Goal: Transaction & Acquisition: Purchase product/service

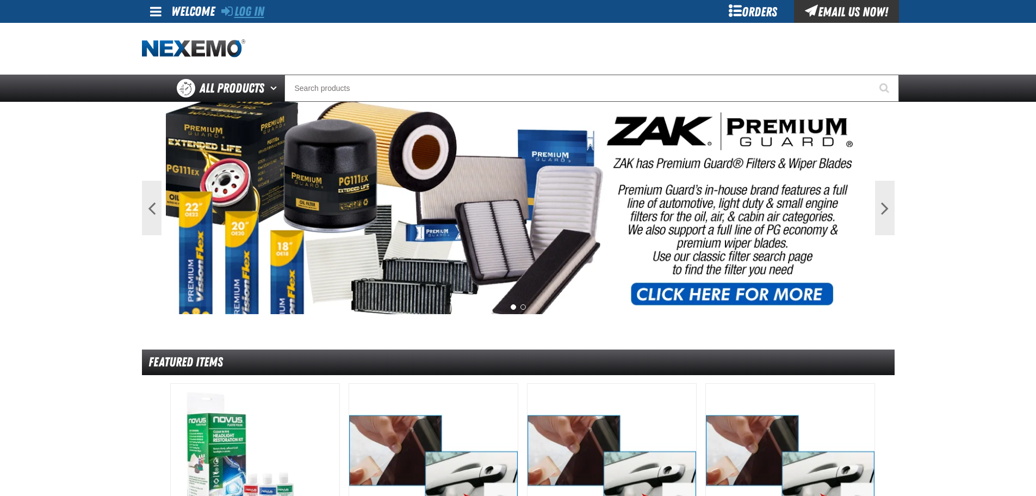
click at [246, 12] on link "Log In" at bounding box center [242, 11] width 43 height 15
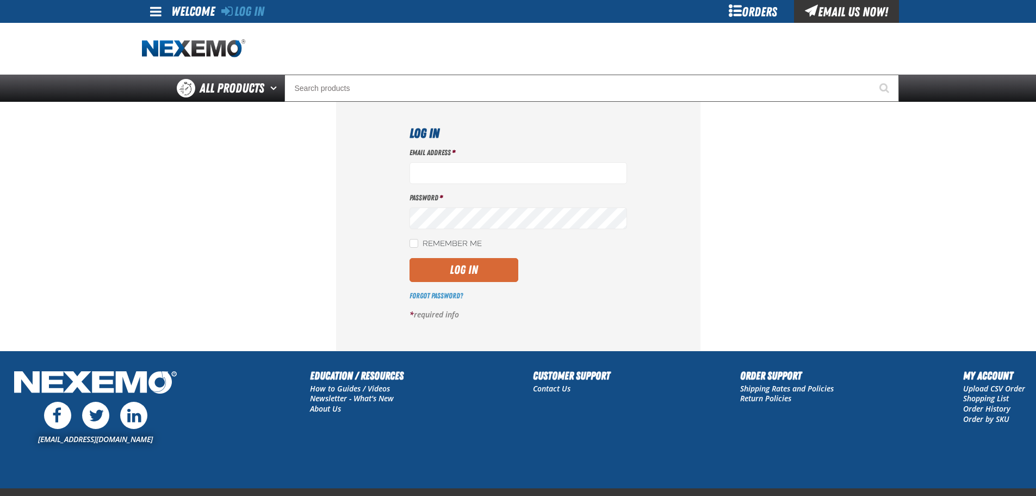
type input "btwitty@vtaig.com"
click at [472, 270] on button "Log In" at bounding box center [464, 270] width 109 height 24
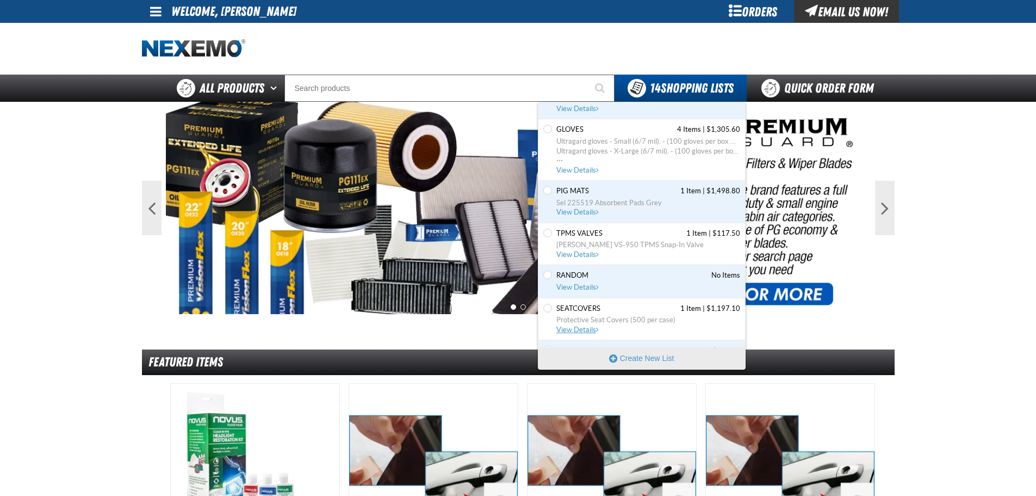
scroll to position [404, 0]
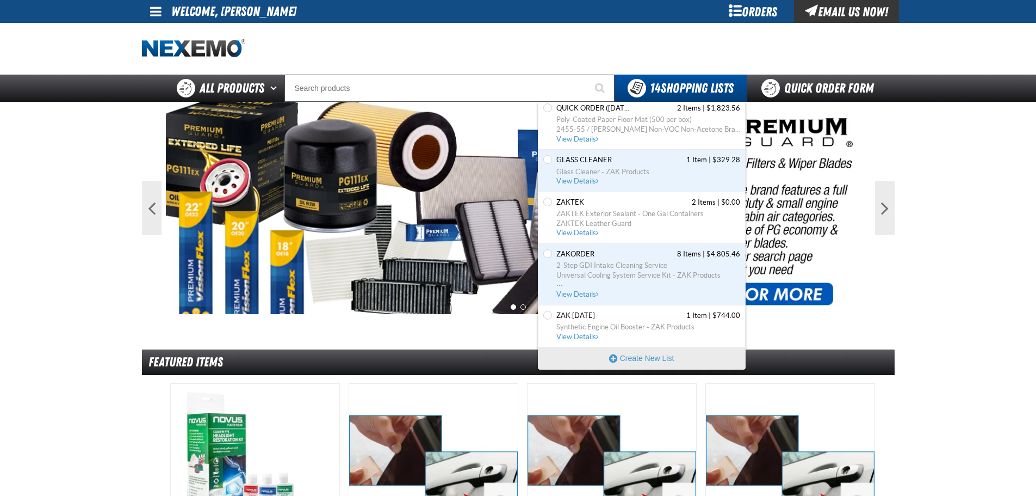
click at [648, 319] on span "Zak 5.21.2025 1 Item | $744.00" at bounding box center [649, 316] width 184 height 10
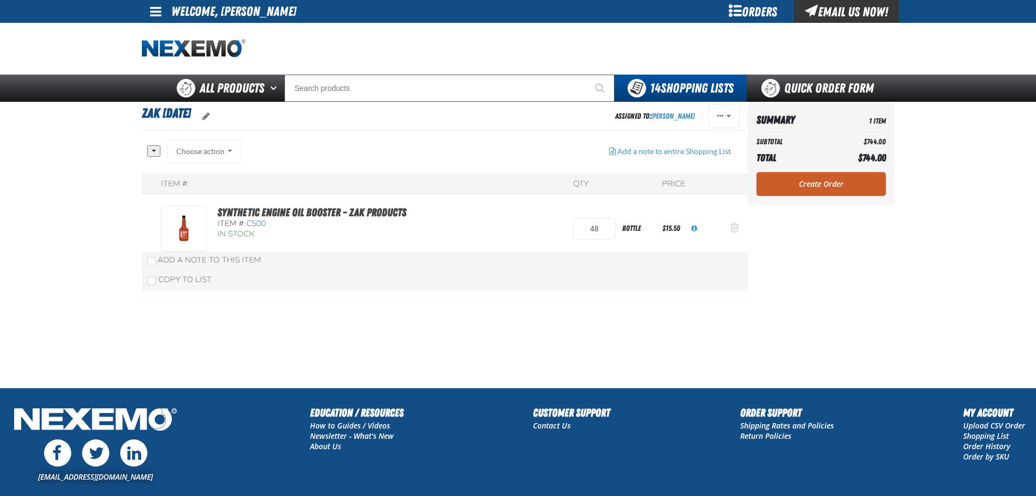
click at [732, 233] on button "Action Remove Synthetic Engine Oil Booster - ZAK Products from Zak 5.21.2025" at bounding box center [735, 229] width 26 height 24
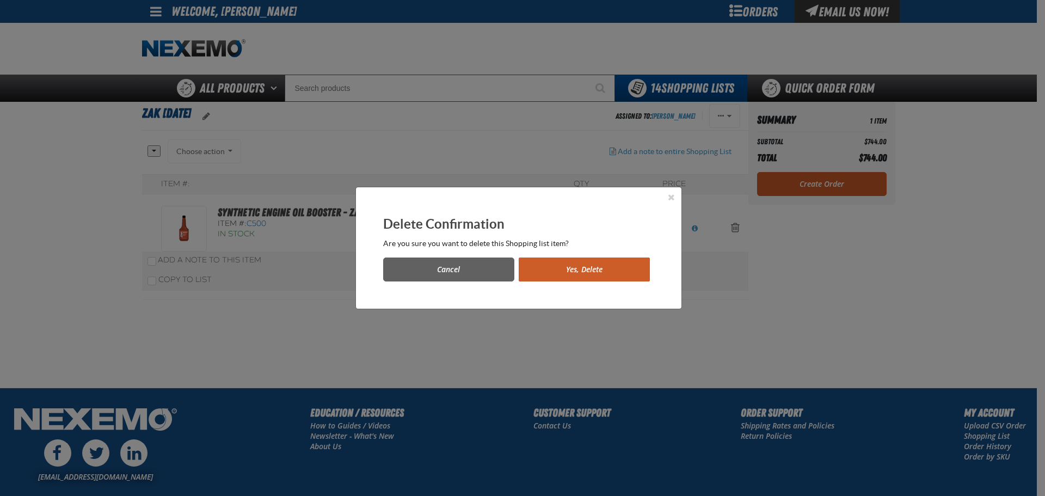
click at [557, 266] on button "Yes, Delete" at bounding box center [584, 269] width 131 height 24
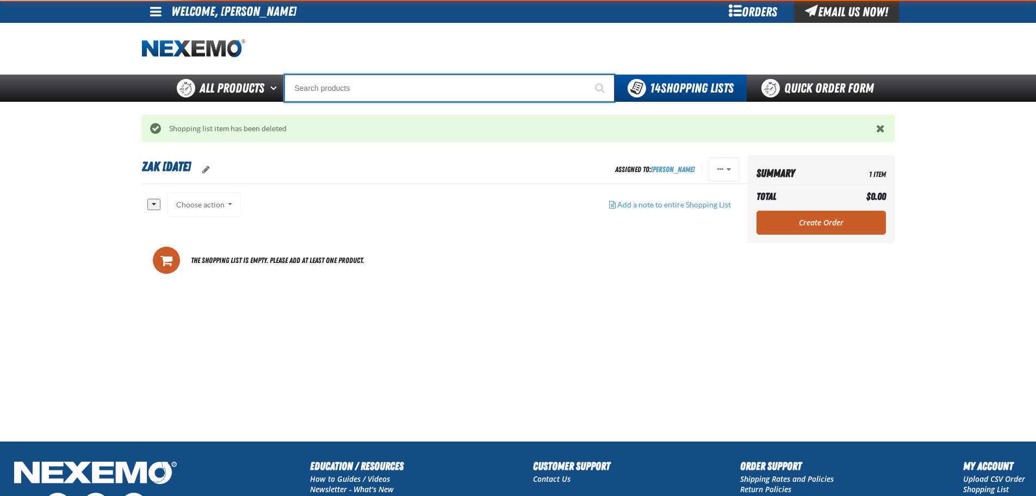
click at [354, 91] on input "Search" at bounding box center [450, 88] width 330 height 27
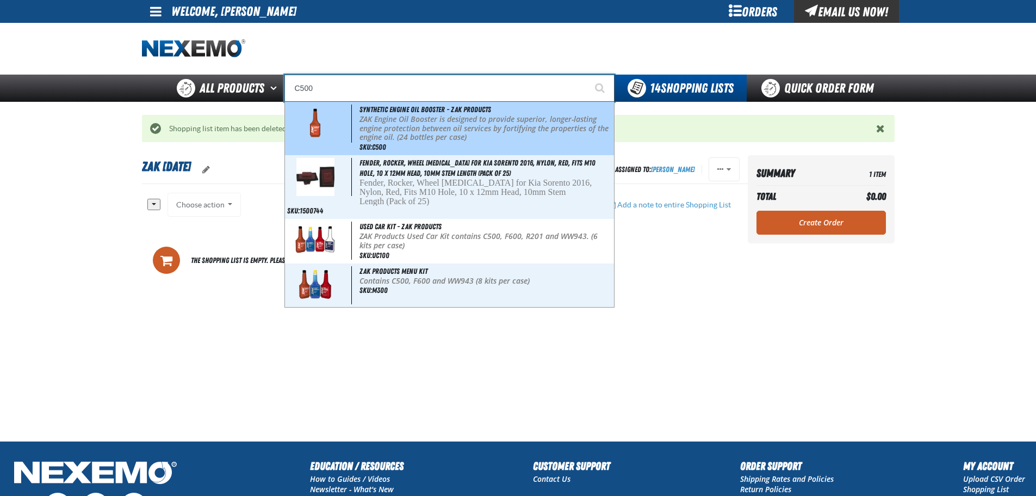
click at [443, 129] on p "ZAK Engine Oil Booster is designed to provide superior, longer-lasting engine p…" at bounding box center [486, 128] width 252 height 27
type input "Synthetic Engine Oil Booster - ZAK Products"
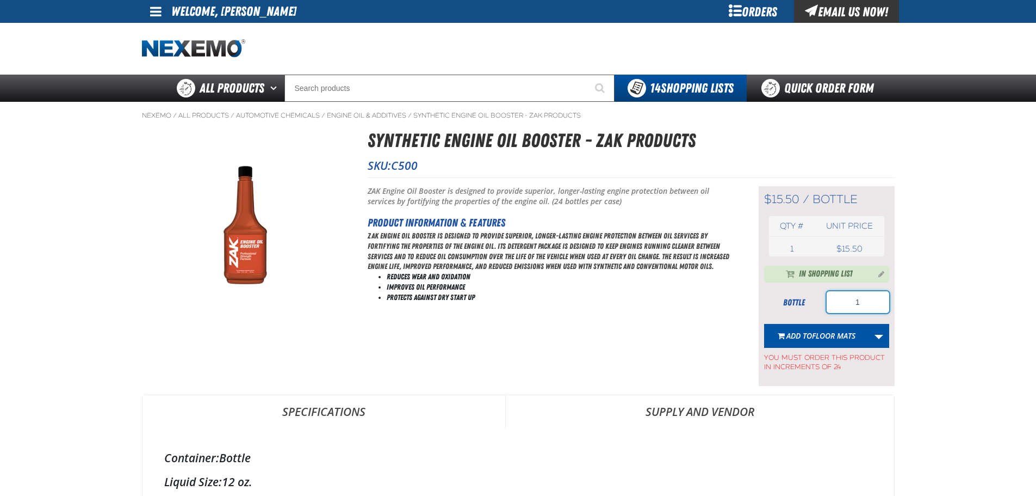
drag, startPoint x: 883, startPoint y: 297, endPoint x: 811, endPoint y: 308, distance: 73.3
click at [817, 308] on div "bottle 1" at bounding box center [826, 302] width 125 height 22
type input "192"
click at [872, 342] on link "More Actions" at bounding box center [879, 336] width 21 height 24
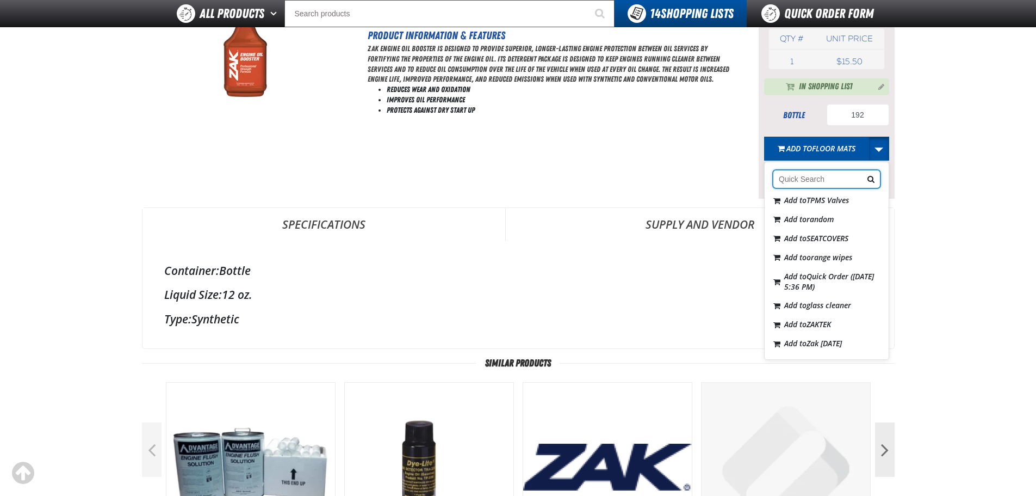
scroll to position [163, 0]
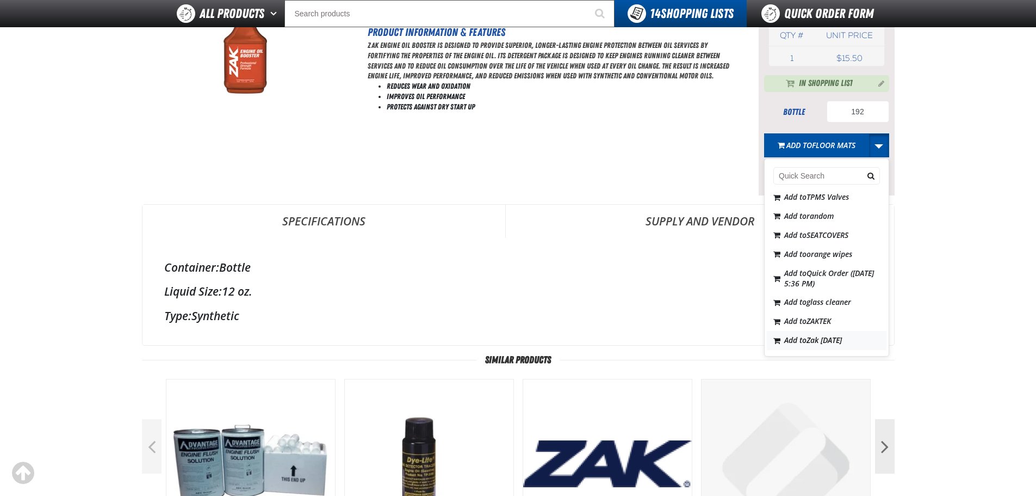
click at [842, 344] on span "Zak [DATE]" at bounding box center [824, 340] width 35 height 10
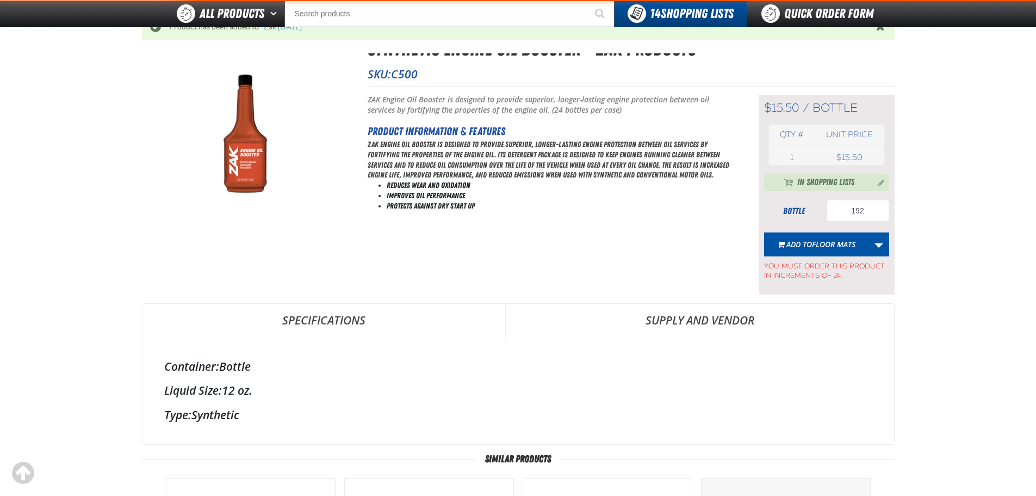
scroll to position [0, 0]
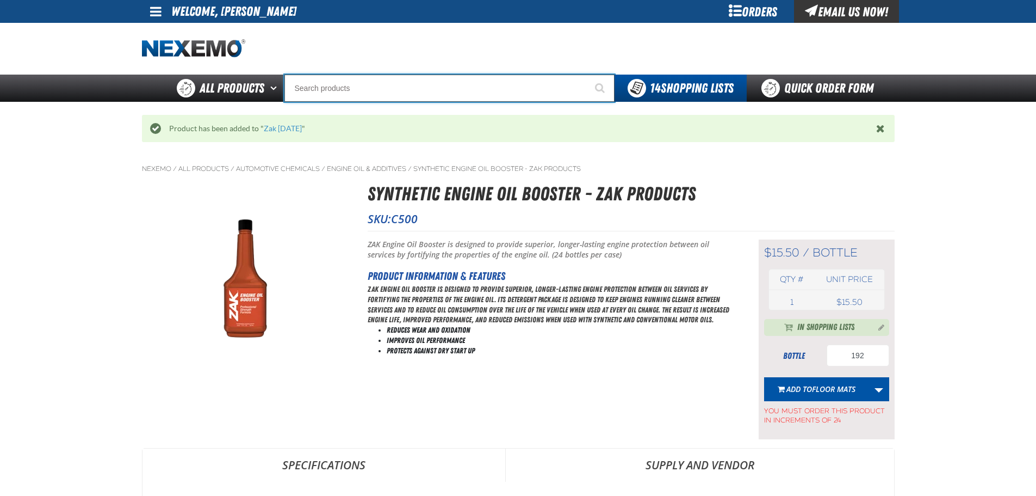
click at [393, 93] on input "Search" at bounding box center [450, 88] width 330 height 27
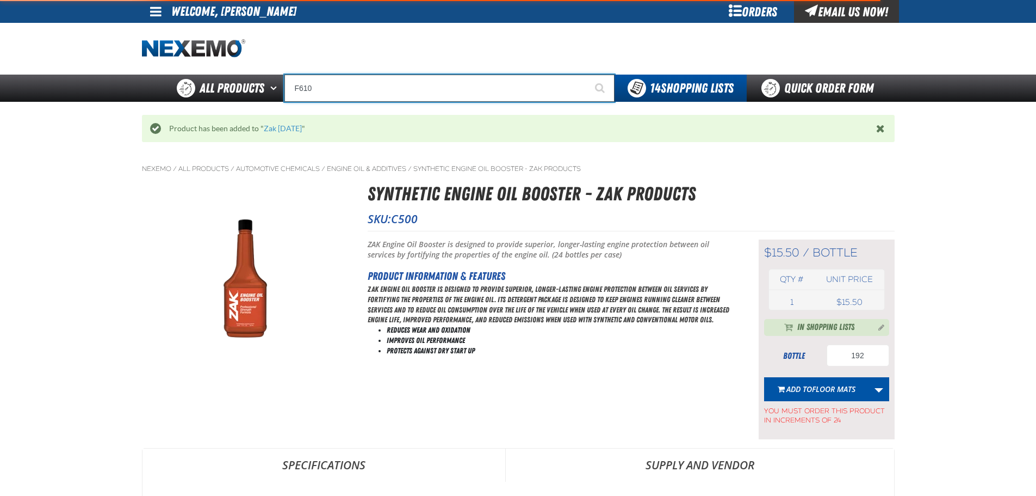
type input "F610"
click at [588, 75] on button "Start Searching" at bounding box center [601, 88] width 27 height 27
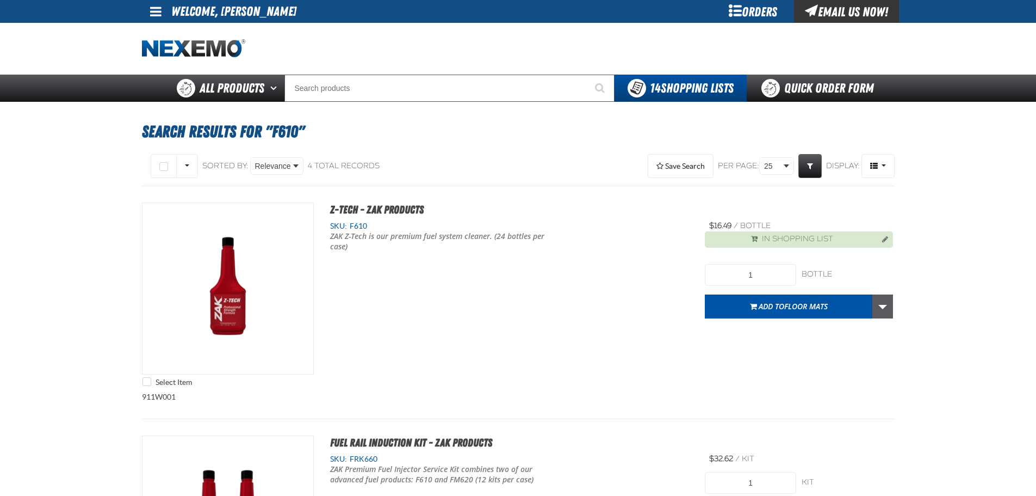
click at [886, 312] on link "More Actions" at bounding box center [883, 306] width 21 height 24
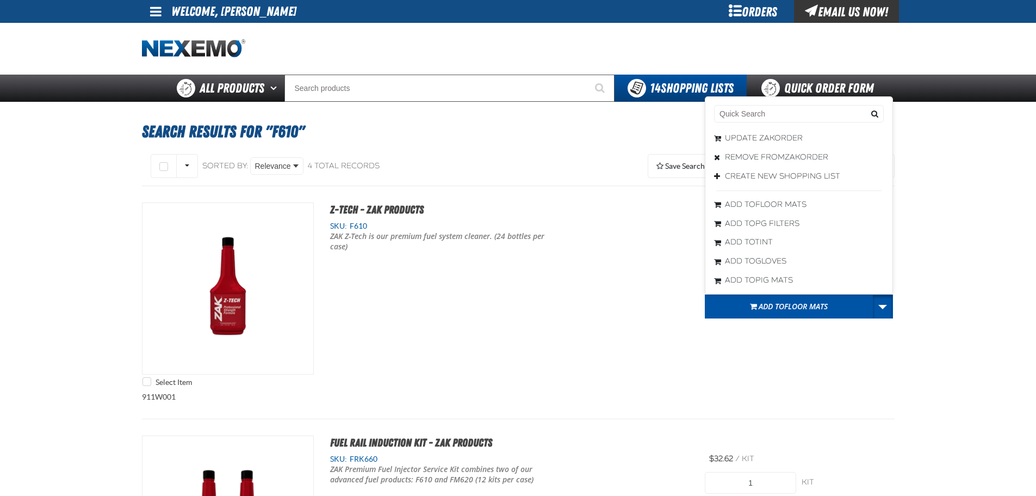
drag, startPoint x: 977, startPoint y: 291, endPoint x: 943, endPoint y: 286, distance: 34.0
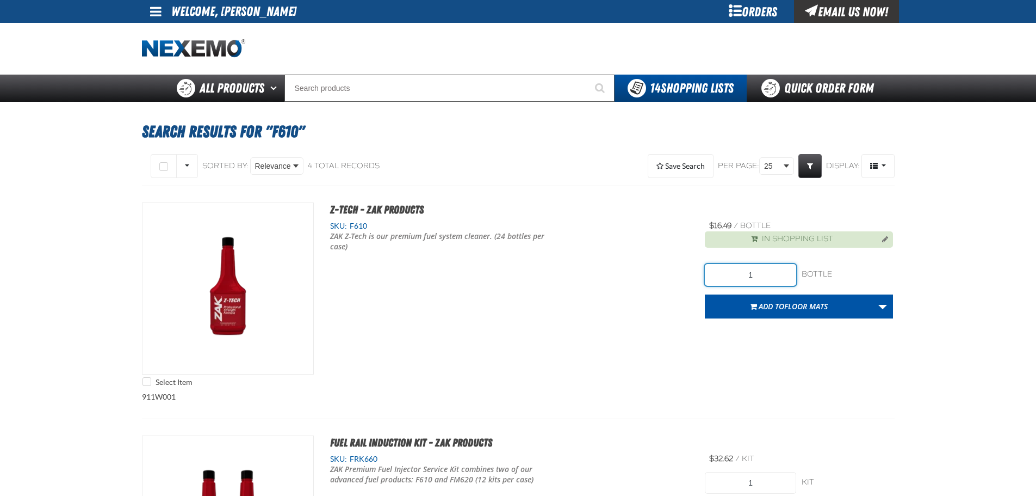
drag, startPoint x: 723, startPoint y: 274, endPoint x: 640, endPoint y: 282, distance: 82.6
click at [669, 273] on div "Select Item Z-Tech - ZAK Products SKU: F610 ZAK Z-Tech is our premium fuel syst…" at bounding box center [518, 296] width 753 height 189
type input "48"
click at [891, 306] on link "More Actions" at bounding box center [883, 306] width 21 height 24
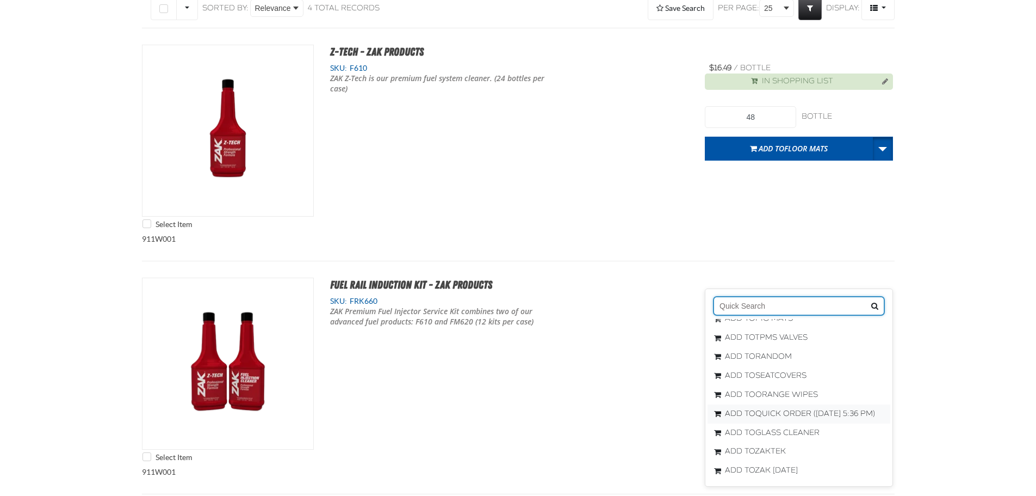
scroll to position [163, 0]
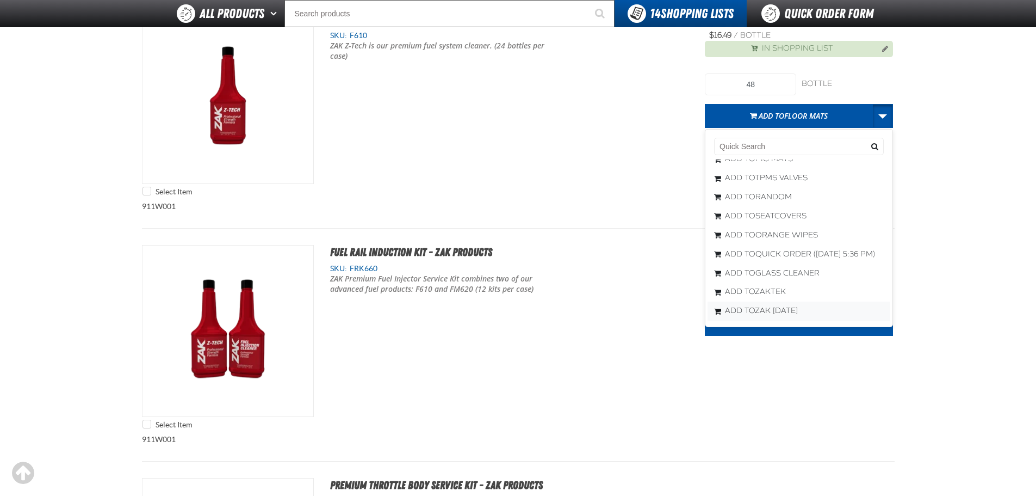
click at [798, 314] on span "Zak [DATE]" at bounding box center [776, 310] width 43 height 9
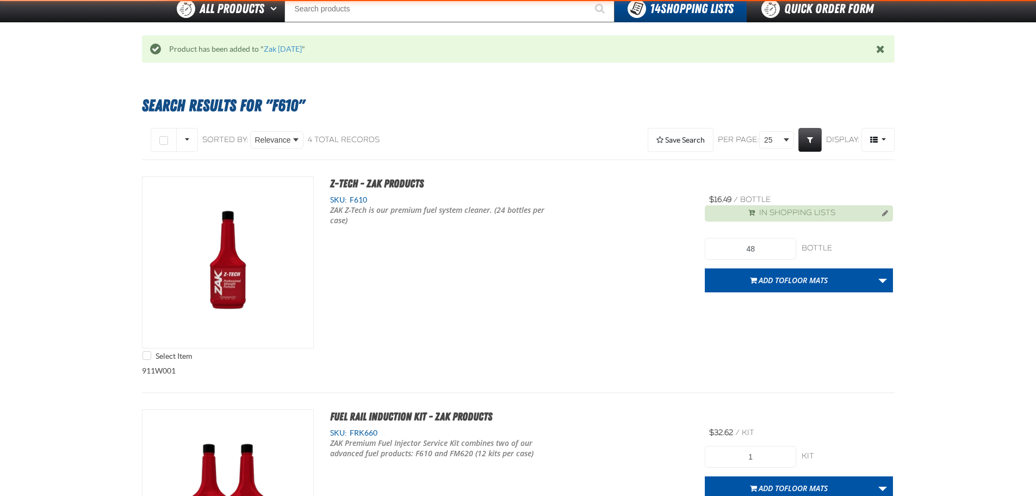
scroll to position [0, 0]
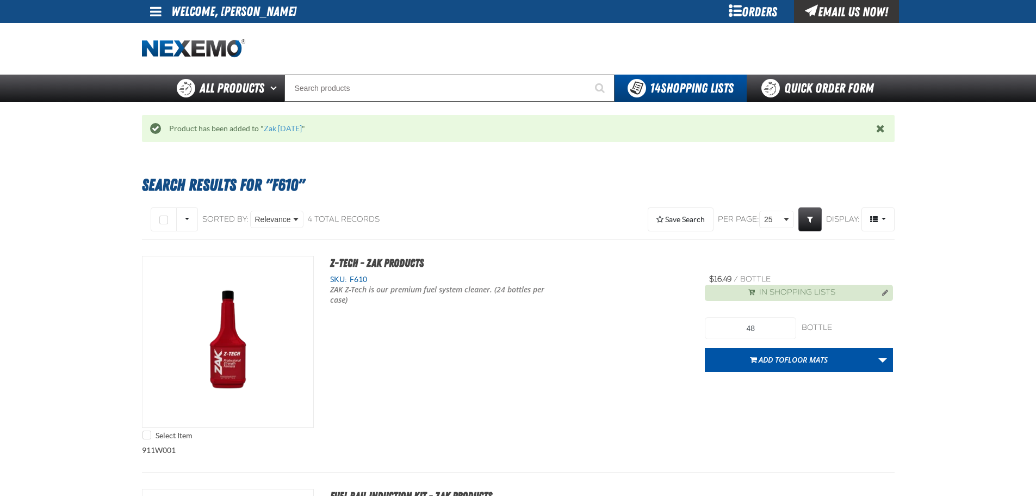
click at [421, 73] on div at bounding box center [518, 49] width 753 height 52
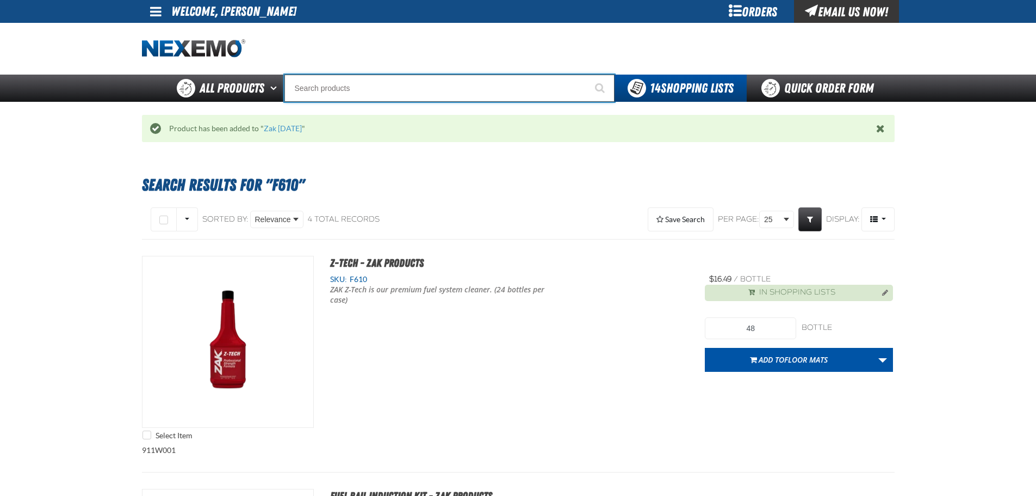
click at [415, 82] on input "Search" at bounding box center [450, 88] width 330 height 27
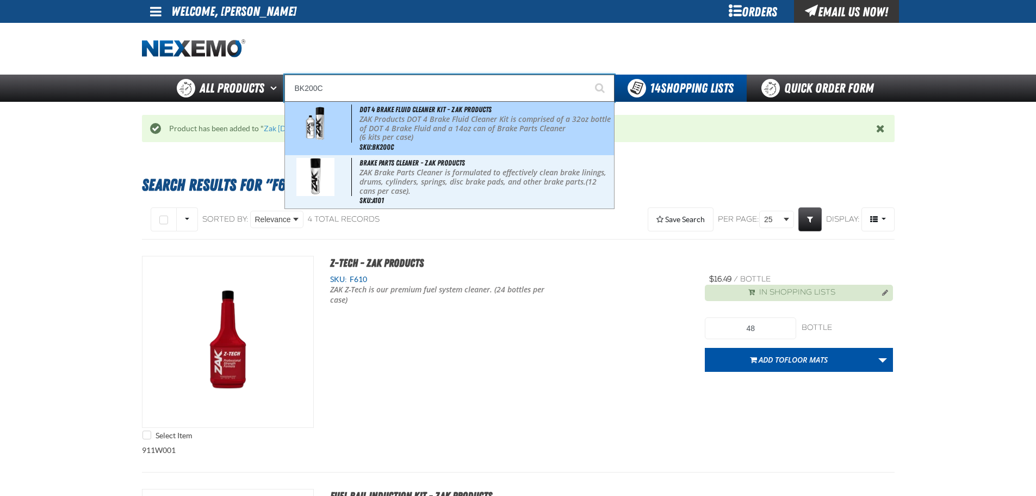
click at [414, 119] on p "ZAK Products DOT 4 Brake Fluid Cleaner Kit is comprised of a 32oz bottle of DOT…" at bounding box center [486, 124] width 252 height 18
type input "DOT 4 Brake Fluid Cleaner Kit - ZAK Products"
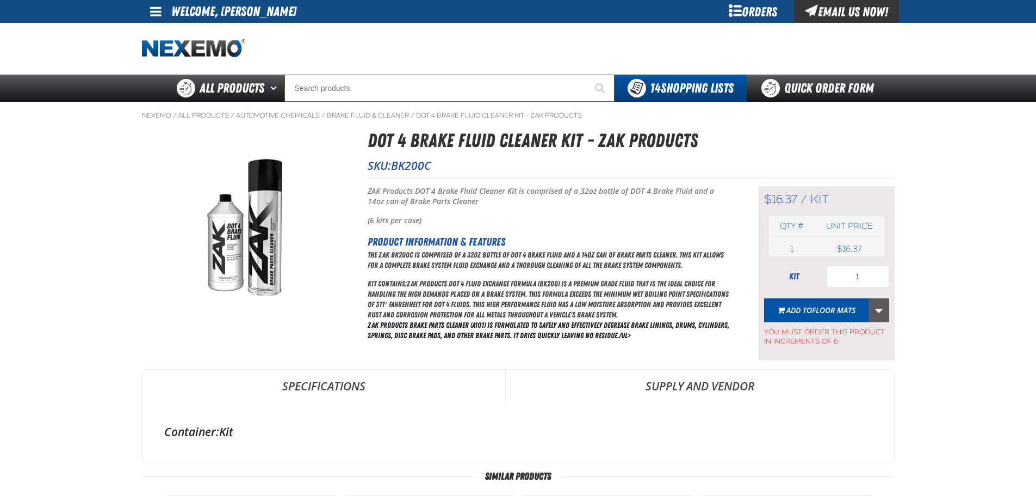
click at [875, 314] on link "More Actions" at bounding box center [879, 310] width 21 height 24
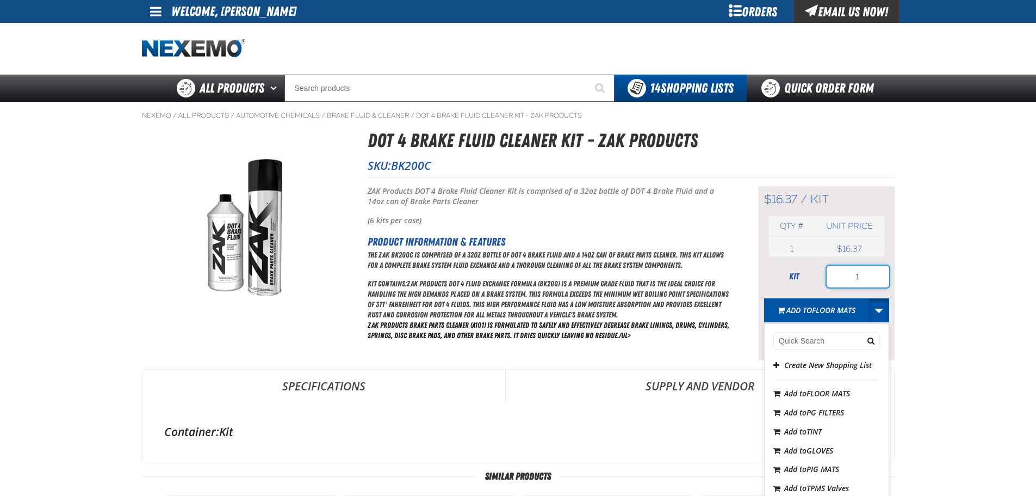
drag, startPoint x: 853, startPoint y: 274, endPoint x: 803, endPoint y: 273, distance: 50.1
click at [818, 269] on div "kit 1" at bounding box center [826, 277] width 125 height 22
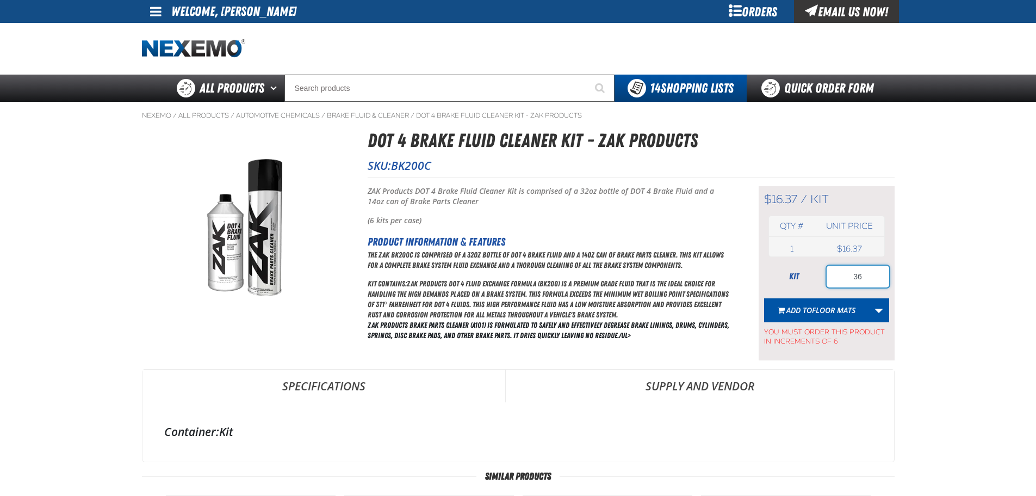
type input "3"
type input "36"
click at [883, 316] on link "More Actions" at bounding box center [879, 310] width 21 height 24
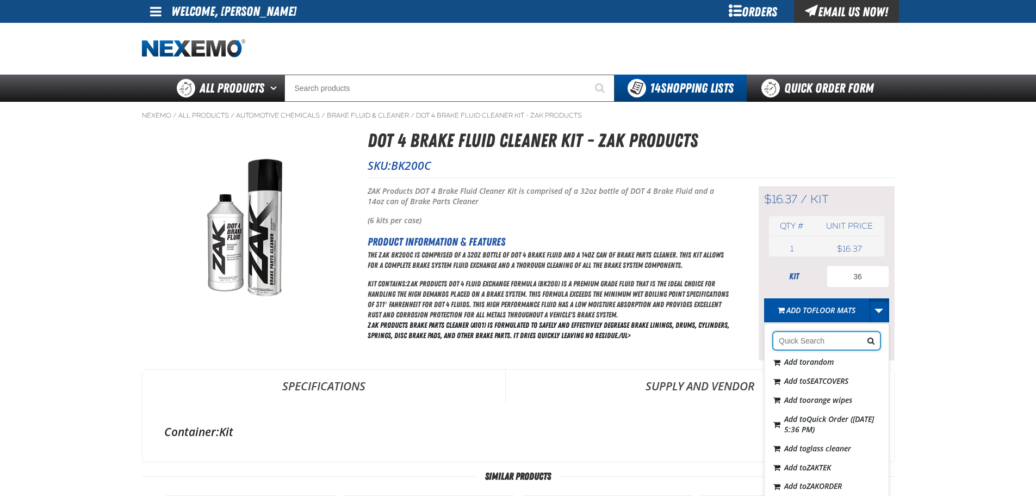
scroll to position [109, 0]
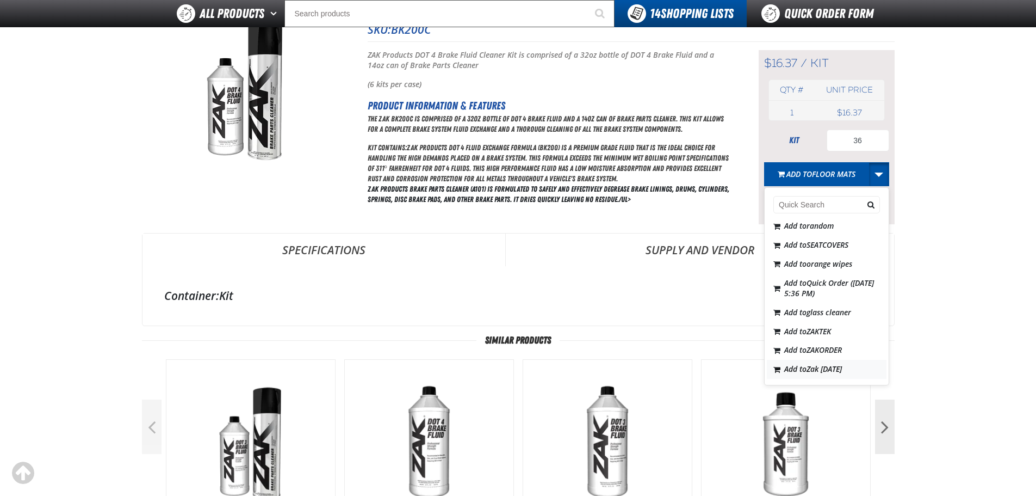
click at [831, 367] on span "Zak [DATE]" at bounding box center [824, 368] width 35 height 10
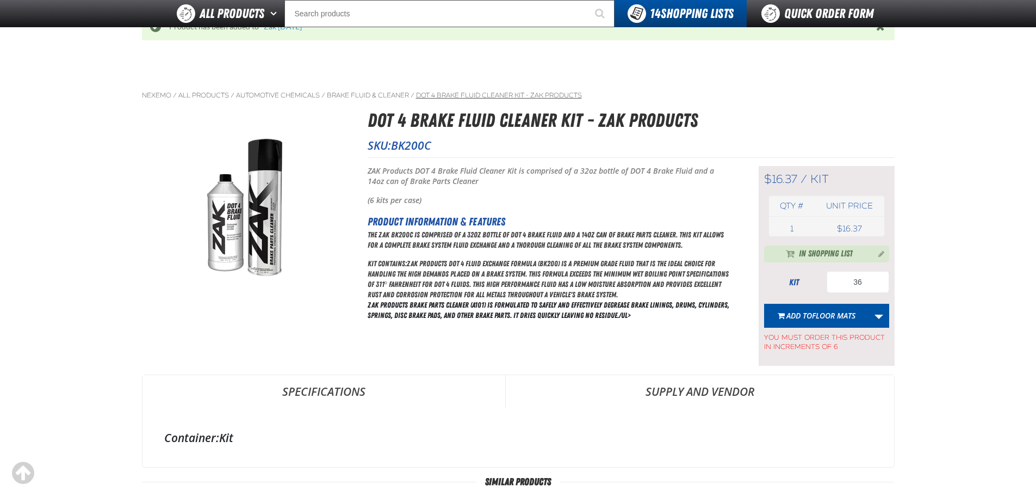
scroll to position [0, 0]
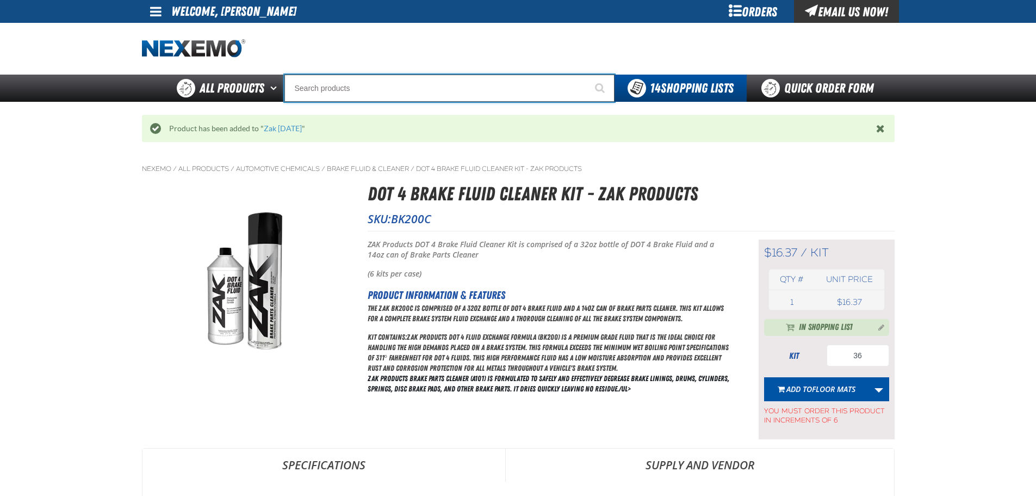
click at [482, 81] on input "Search" at bounding box center [450, 88] width 330 height 27
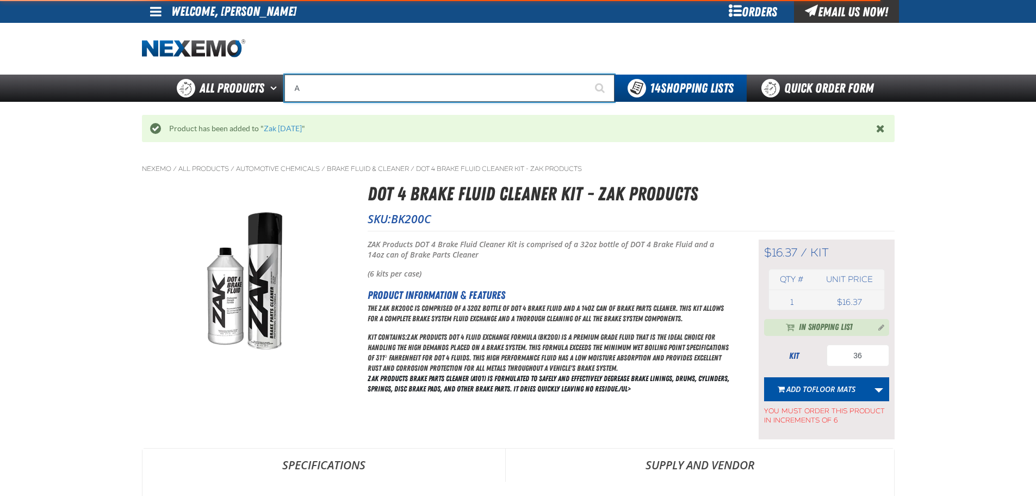
type input "AC"
type input "AC Power Booster - ZAK Products"
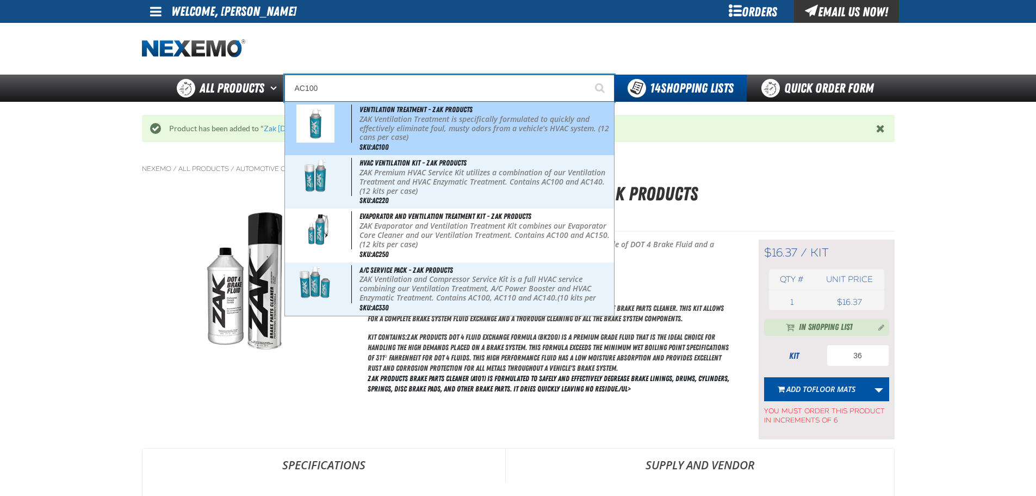
click at [475, 126] on p "ZAK Ventilation Treatment is specifically formulated to quickly and effectively…" at bounding box center [486, 128] width 252 height 27
type input "Ventilation Treatment - ZAK Products"
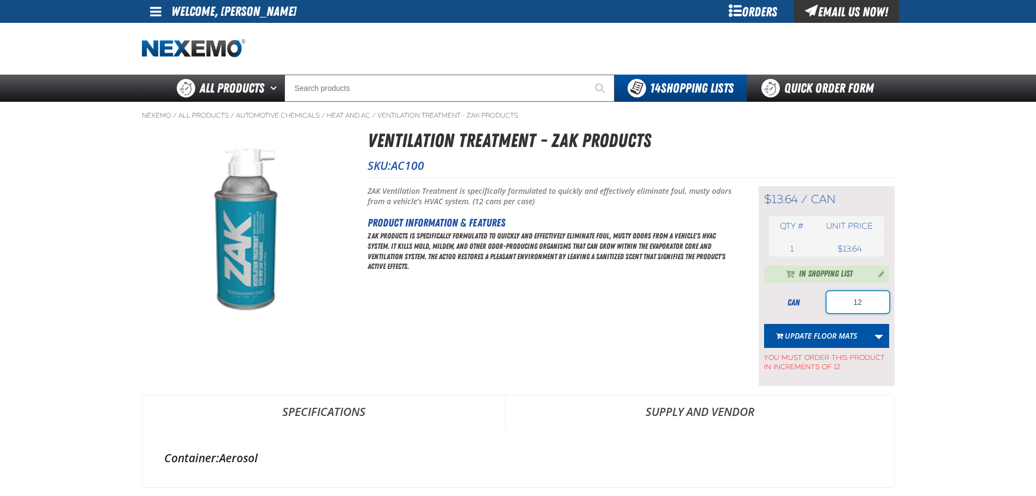
drag, startPoint x: 877, startPoint y: 299, endPoint x: 834, endPoint y: 304, distance: 43.7
click at [835, 304] on input "12" at bounding box center [858, 302] width 63 height 22
type input "36"
click at [888, 338] on link "More Actions" at bounding box center [879, 336] width 21 height 24
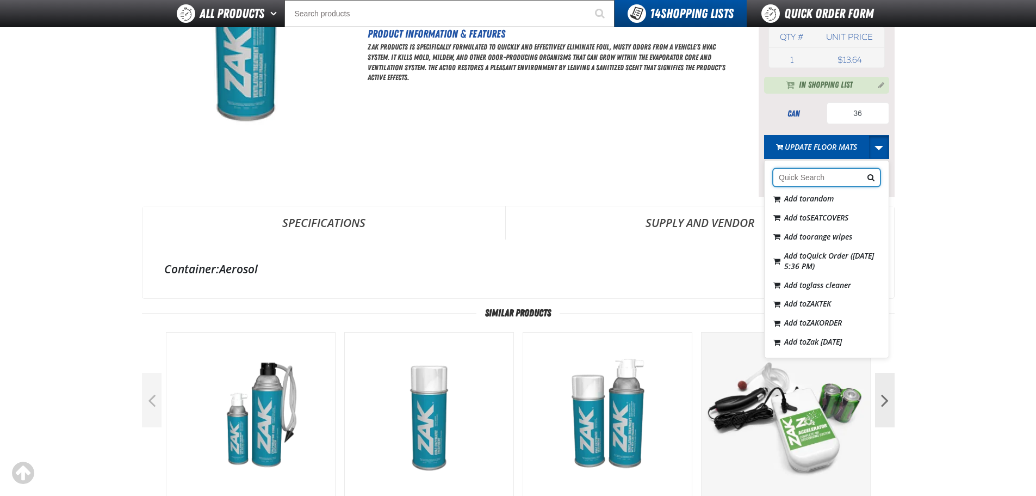
scroll to position [272, 0]
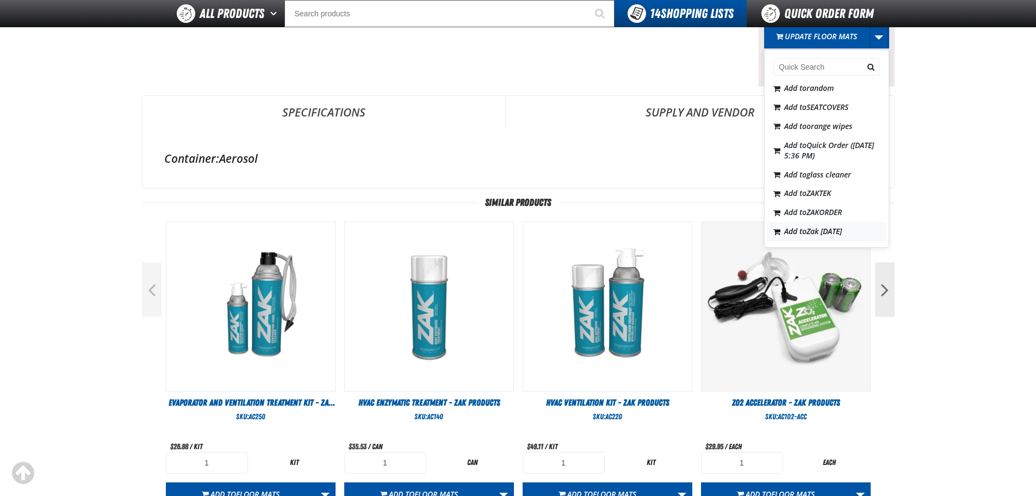
click at [812, 230] on span "Zak 5.21.2025" at bounding box center [824, 231] width 35 height 10
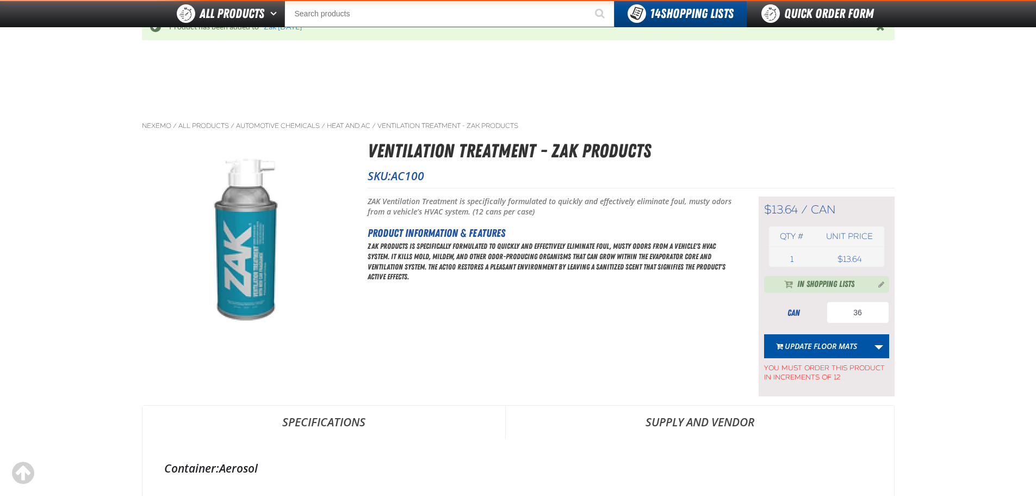
scroll to position [0, 0]
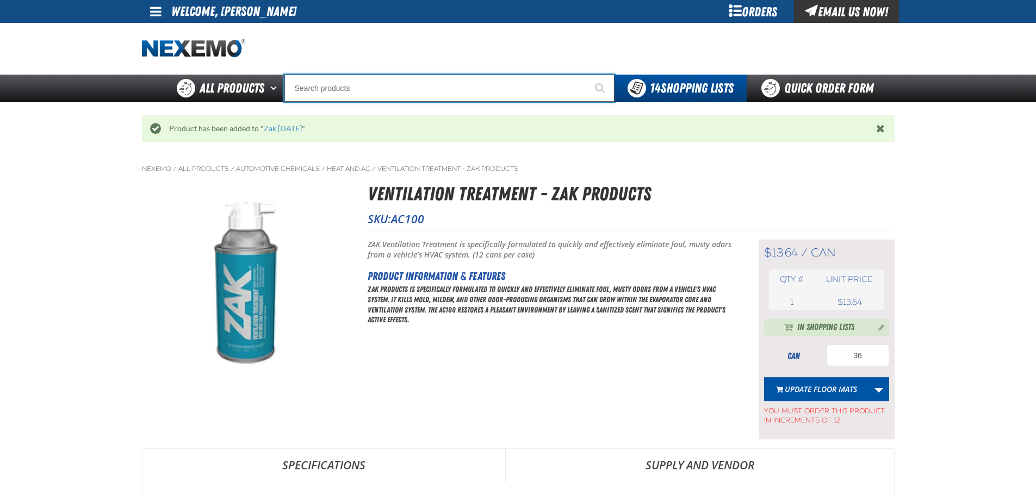
click at [422, 85] on input "Search" at bounding box center [450, 88] width 330 height 27
type input "R"
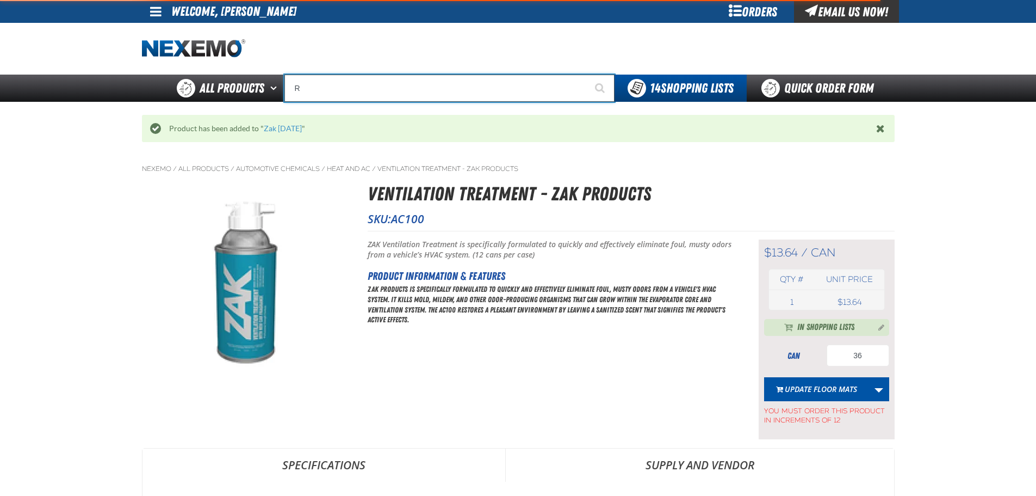
type input "ROADSIDE R"
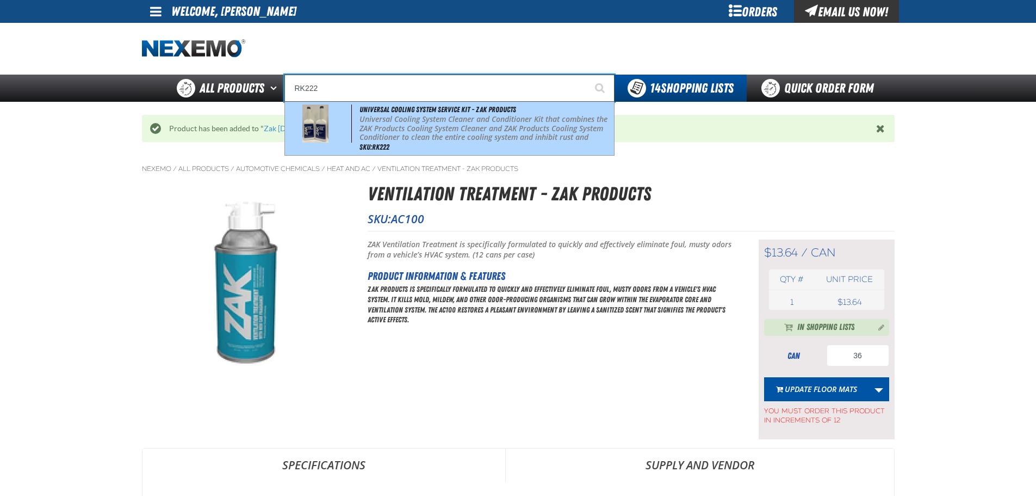
click at [384, 132] on p "Universal Cooling System Cleaner and Conditioner Kit that combines the ZAK Prod…" at bounding box center [486, 133] width 252 height 36
type input "Universal Cooling System Service Kit - ZAK Products"
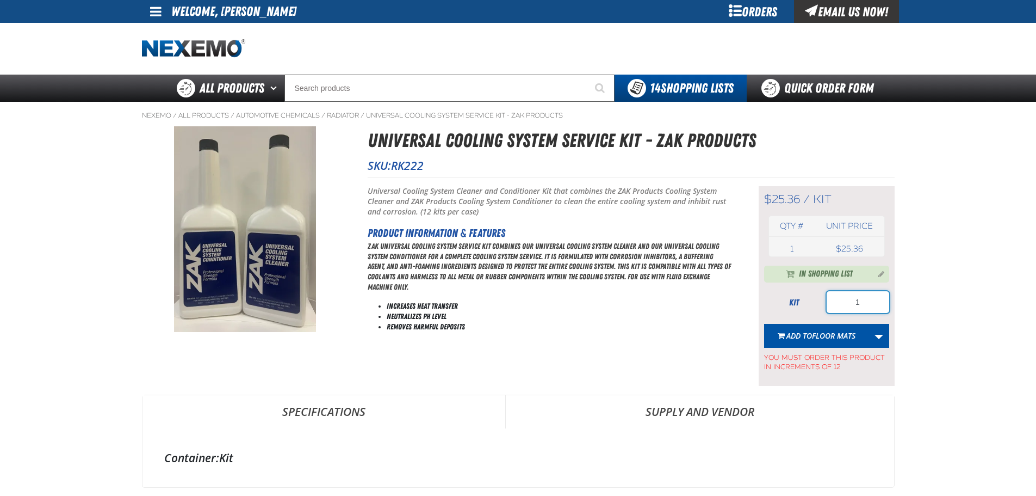
drag, startPoint x: 820, startPoint y: 306, endPoint x: 742, endPoint y: 307, distance: 78.9
click at [746, 308] on div "Short Description: Universal Cooling System Cleaner and Conditioner Kit that co…" at bounding box center [631, 281] width 527 height 208
type input "24"
click at [879, 338] on link "More Actions" at bounding box center [879, 336] width 21 height 24
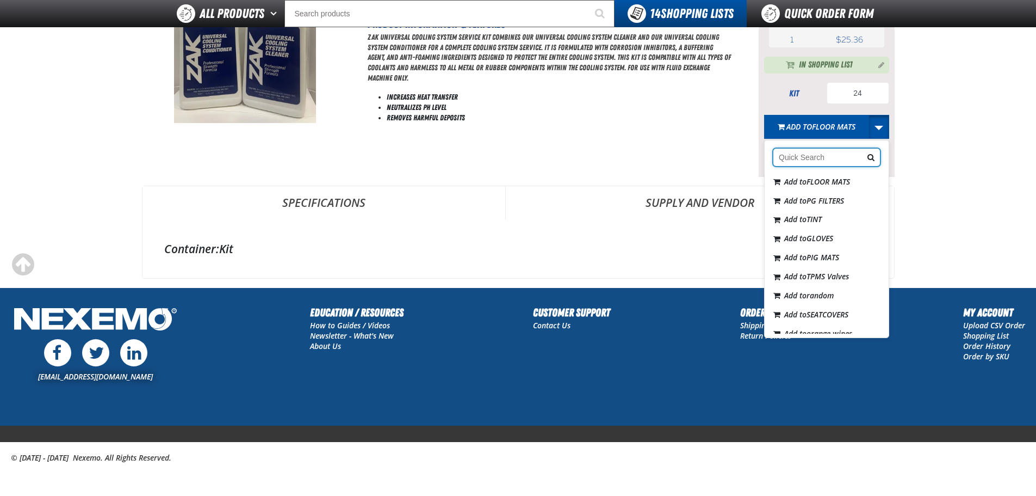
scroll to position [185, 0]
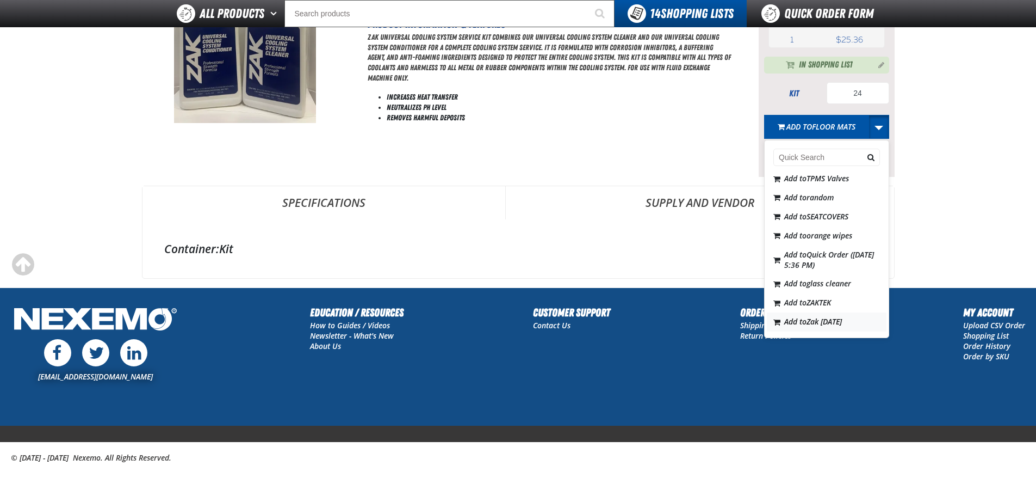
click at [824, 324] on span "Zak [DATE]" at bounding box center [824, 321] width 35 height 10
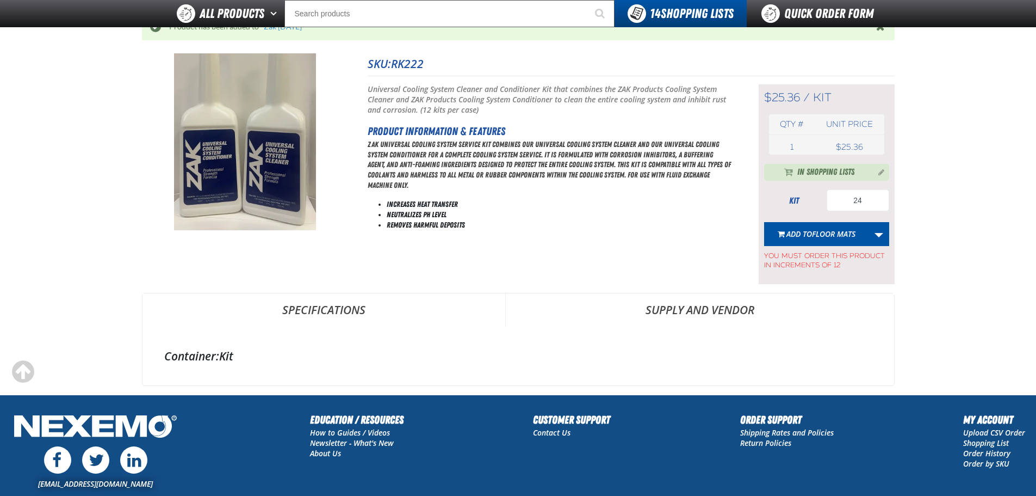
scroll to position [0, 0]
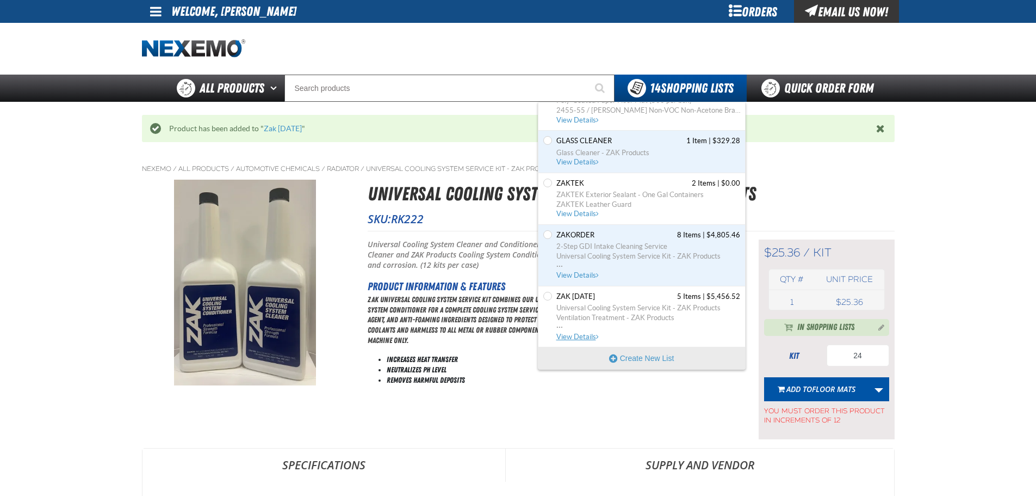
click at [639, 305] on span "Universal Cooling System Service Kit - ZAK Products" at bounding box center [649, 308] width 184 height 10
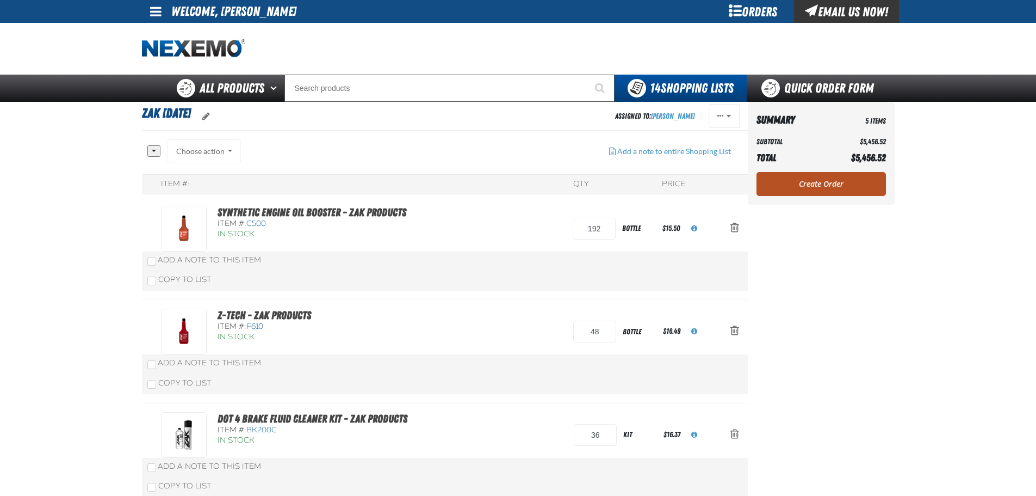
click at [806, 185] on link "Create Order" at bounding box center [821, 184] width 129 height 24
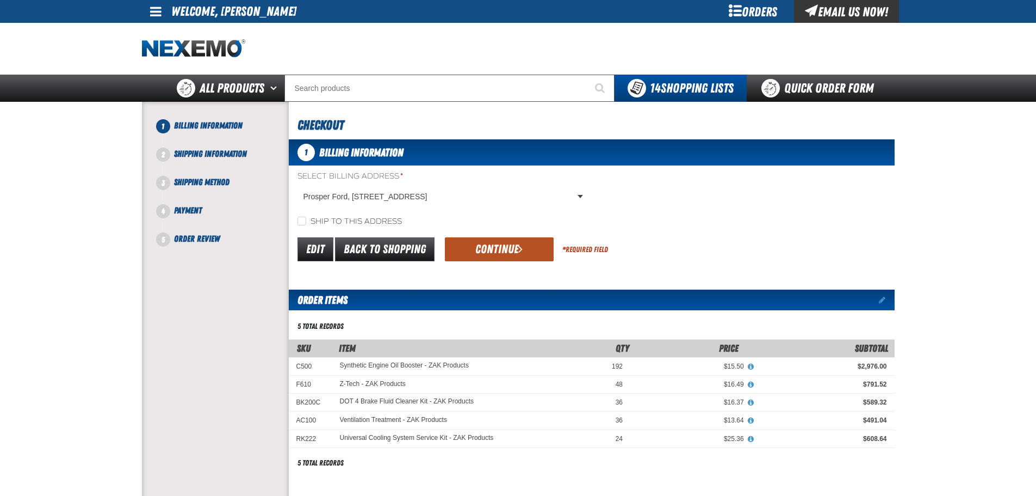
click at [492, 242] on button "Continue" at bounding box center [499, 249] width 109 height 24
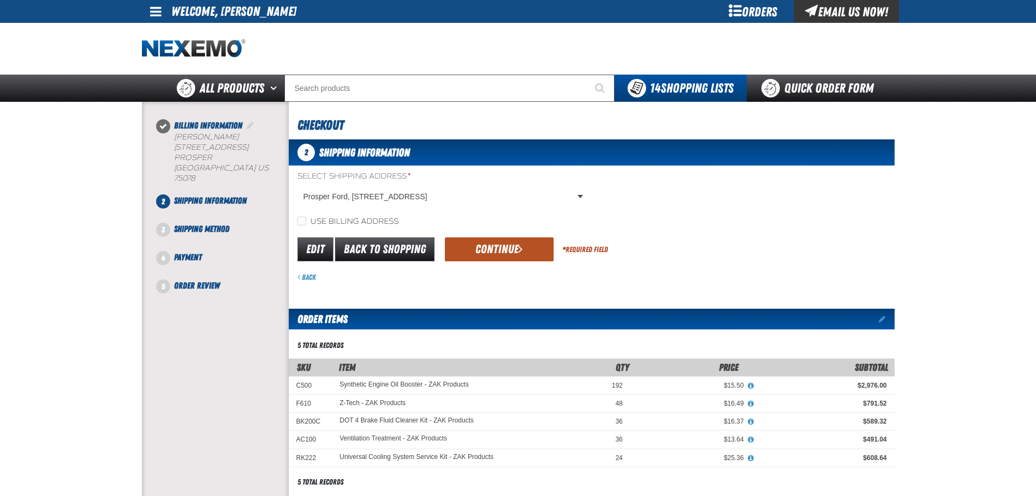
click at [488, 250] on button "Continue" at bounding box center [499, 249] width 109 height 24
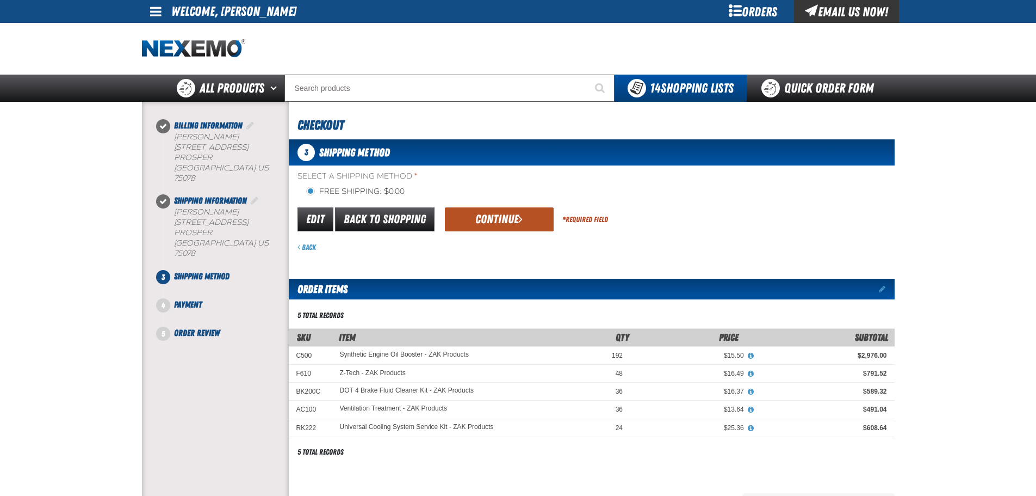
click at [489, 226] on button "Continue" at bounding box center [499, 219] width 109 height 24
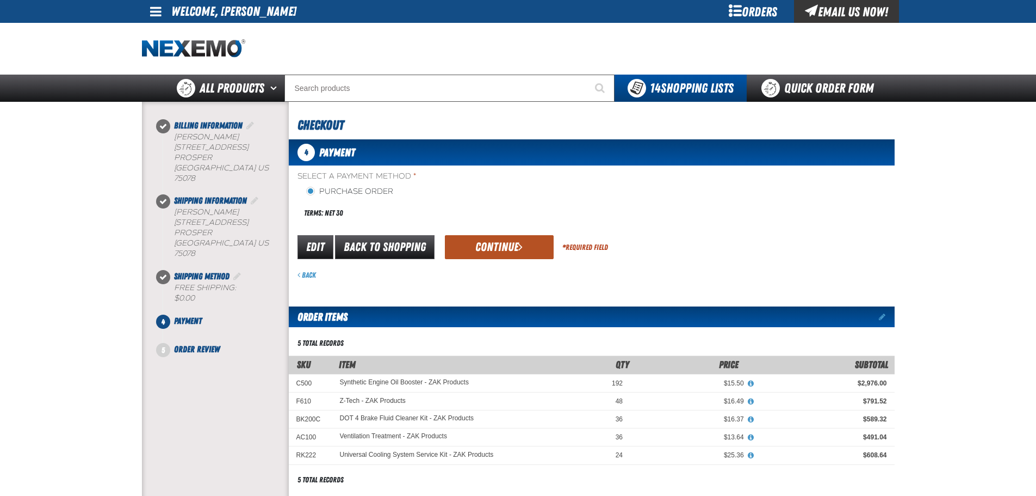
click at [492, 241] on button "Continue" at bounding box center [499, 247] width 109 height 24
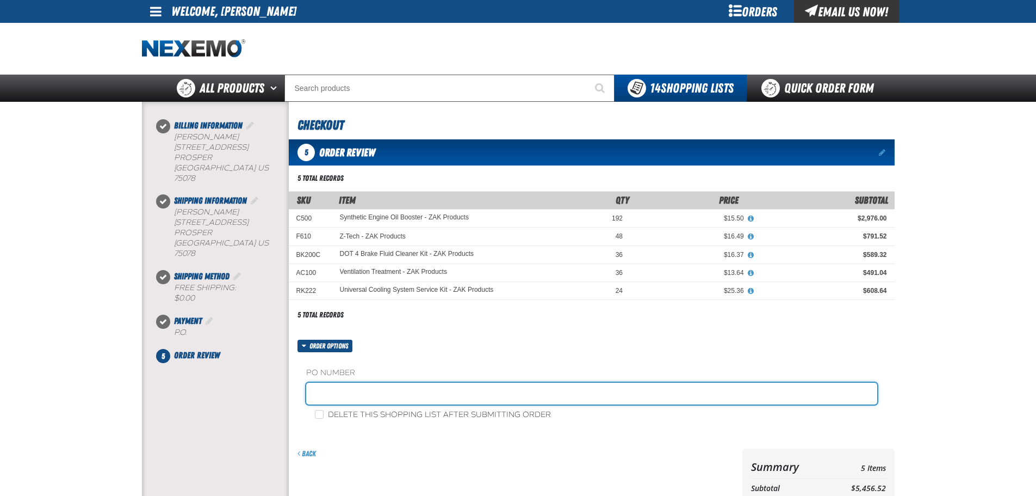
click at [388, 388] on input "text" at bounding box center [591, 393] width 571 height 22
type input "Z0911"
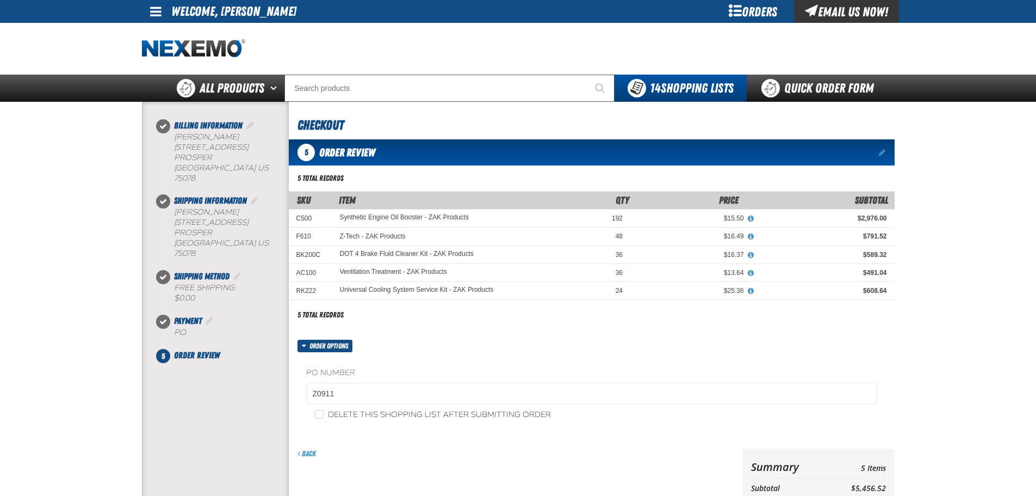
click at [988, 373] on main at bounding box center [518, 335] width 1036 height 467
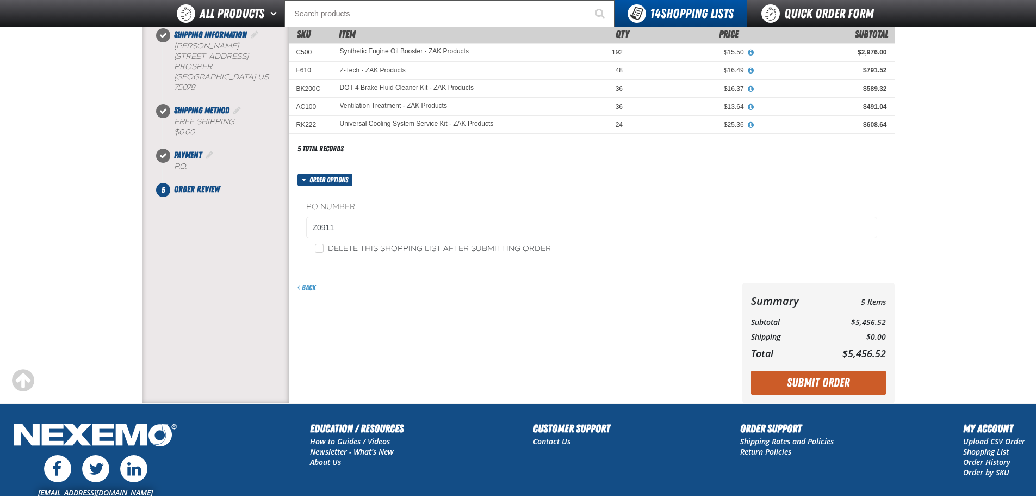
scroll to position [163, 0]
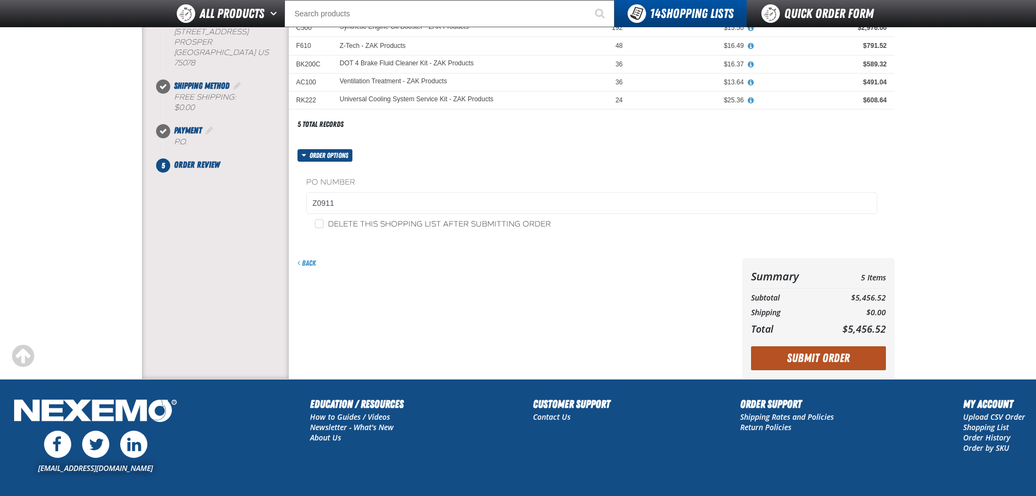
click at [847, 362] on button "Submit Order" at bounding box center [818, 358] width 135 height 24
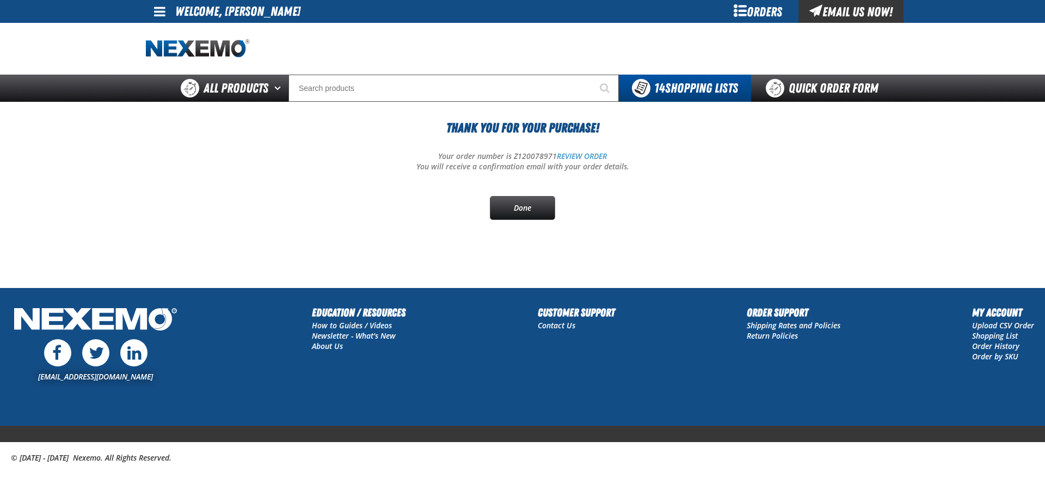
drag, startPoint x: 353, startPoint y: 207, endPoint x: 422, endPoint y: 205, distance: 69.1
click at [356, 206] on div "Thank You For Your Purchase! Your order number is Z120078971 REVIEW ORDER You w…" at bounding box center [522, 169] width 753 height 102
click at [507, 201] on link "Done" at bounding box center [522, 208] width 65 height 24
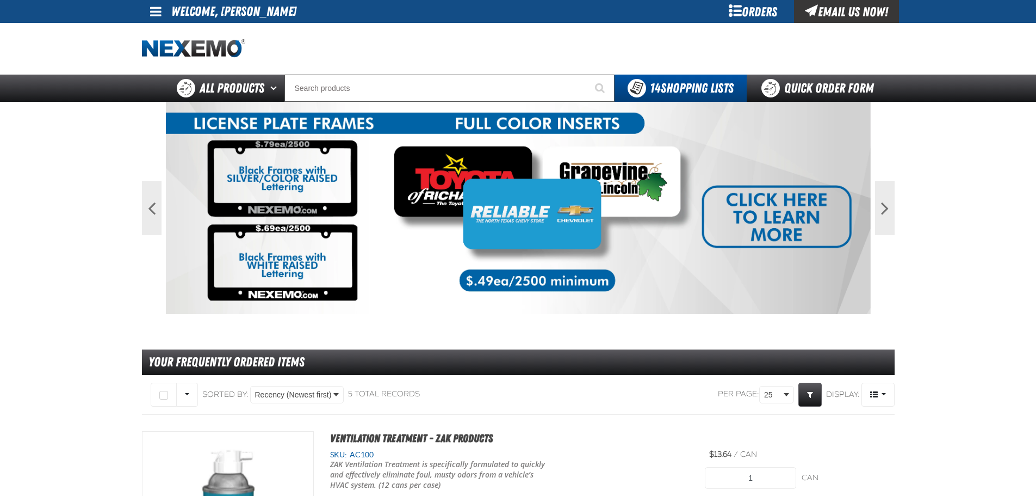
click at [373, 34] on div at bounding box center [518, 49] width 753 height 52
